Goal: Information Seeking & Learning: Learn about a topic

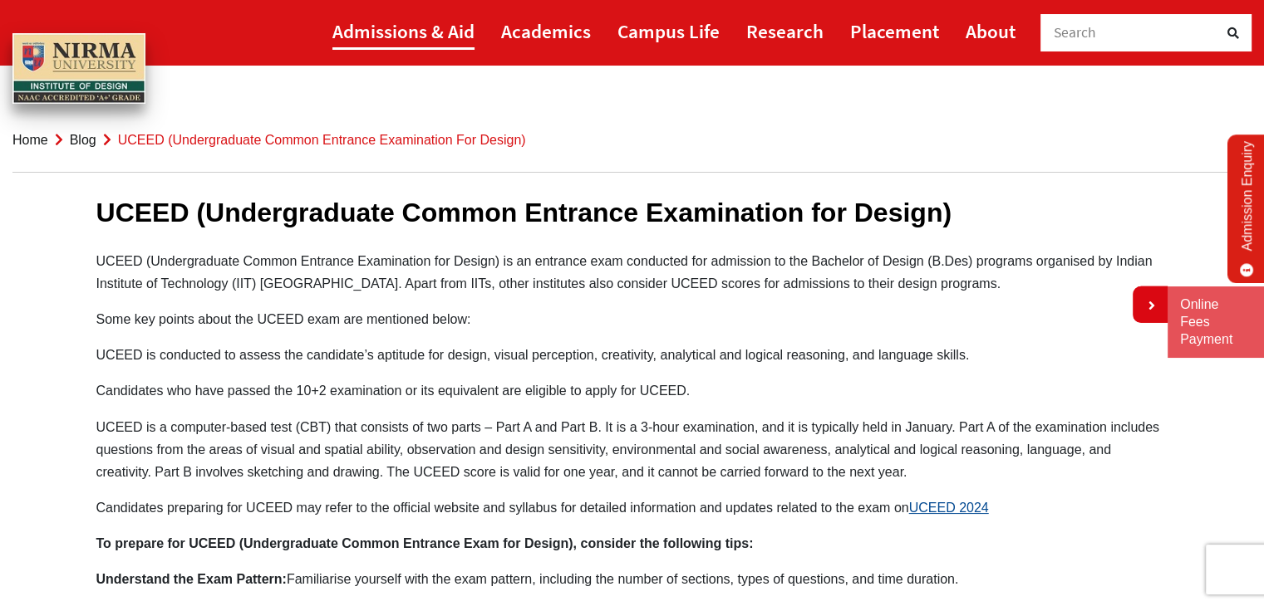
click at [424, 37] on link "Admissions & Aid" at bounding box center [403, 30] width 142 height 37
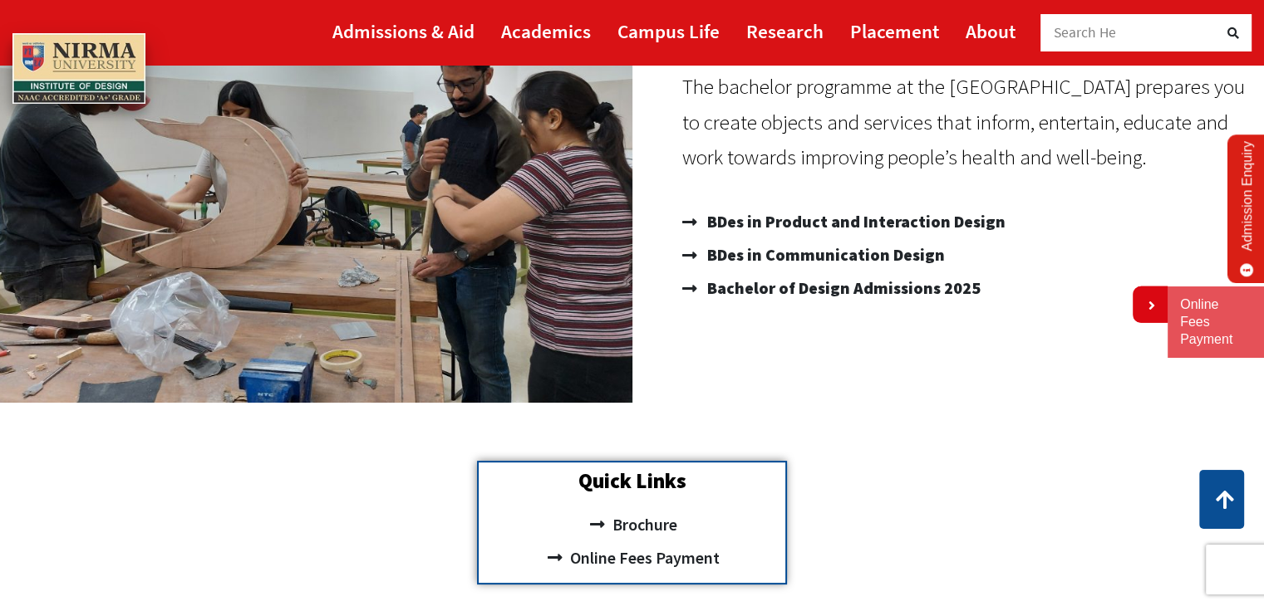
scroll to position [245, 0]
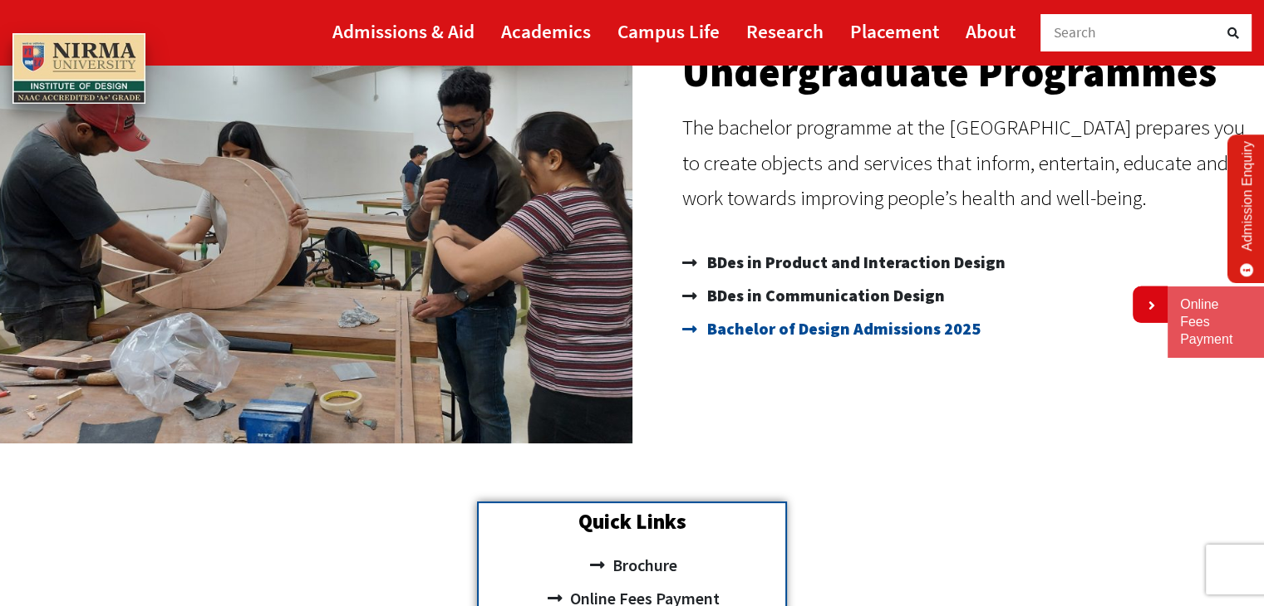
click at [797, 323] on span "Bachelor of Design Admissions 2025" at bounding box center [841, 328] width 277 height 33
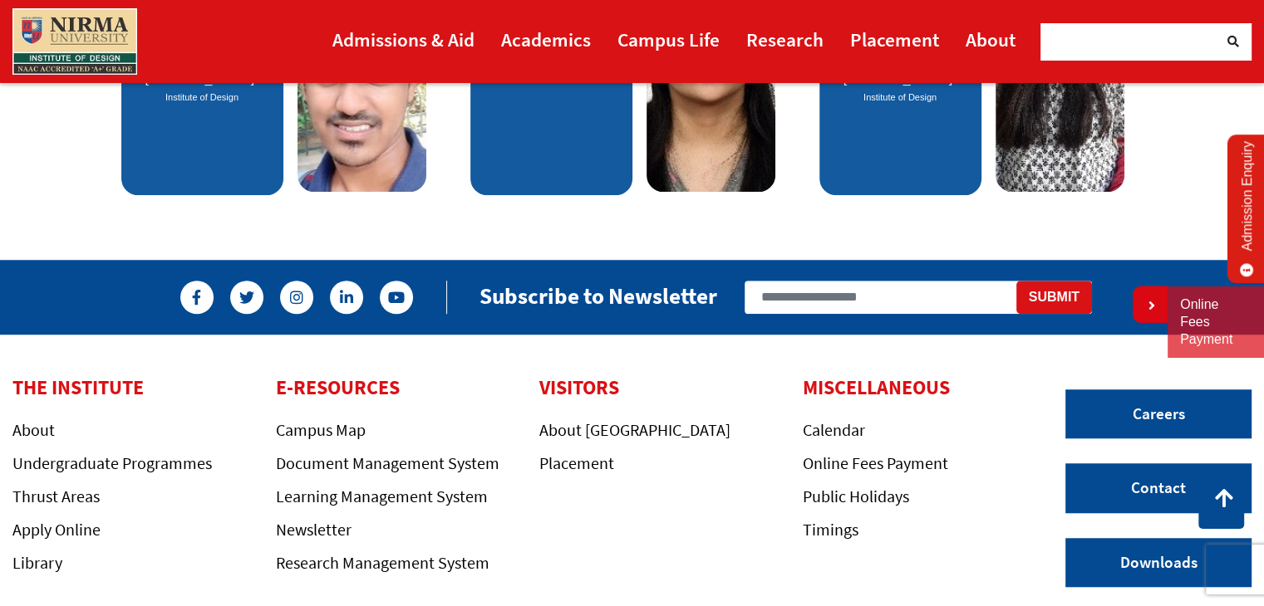
scroll to position [1448, 0]
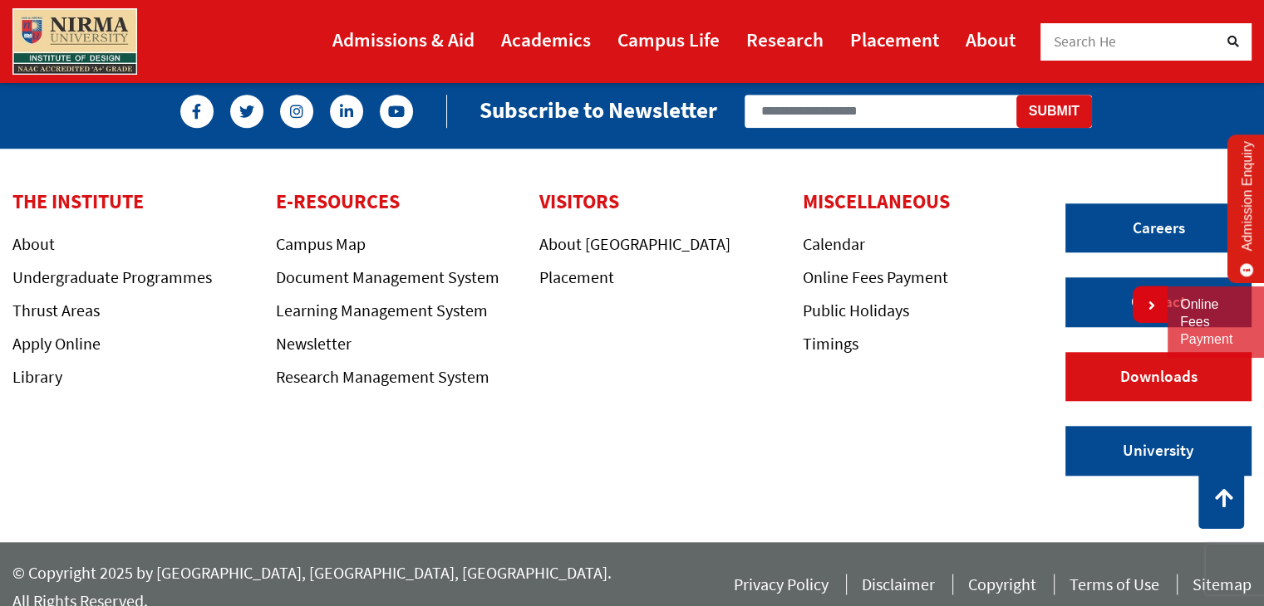
click at [1107, 380] on link "Downloads" at bounding box center [1158, 377] width 186 height 50
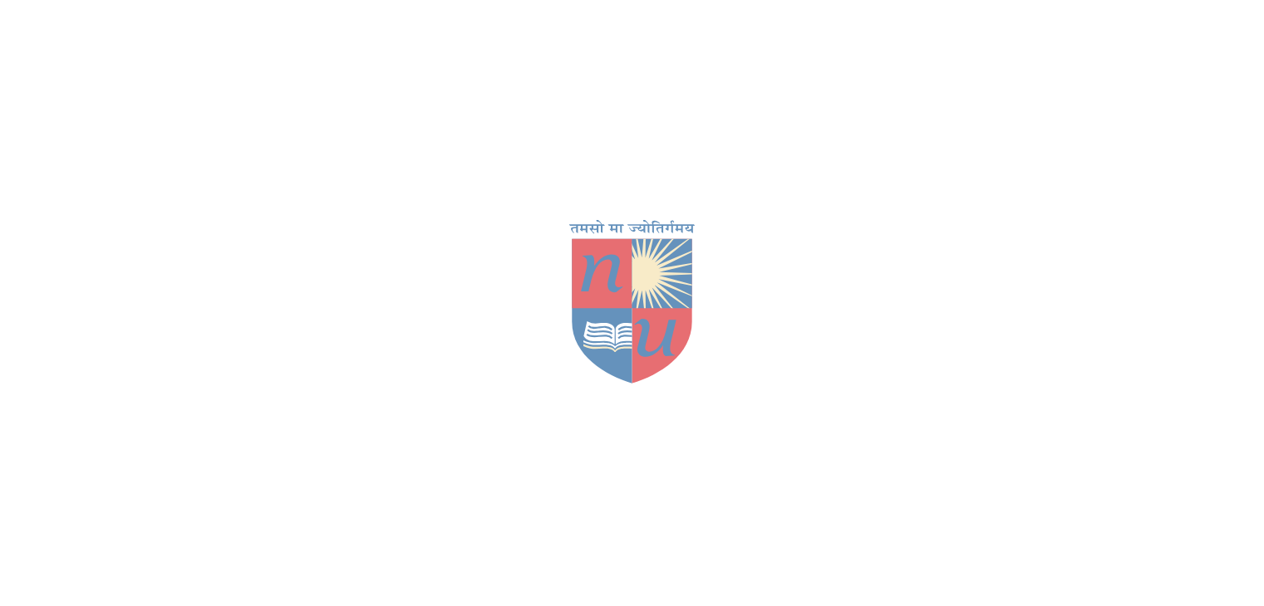
scroll to position [245, 0]
